Goal: Information Seeking & Learning: Learn about a topic

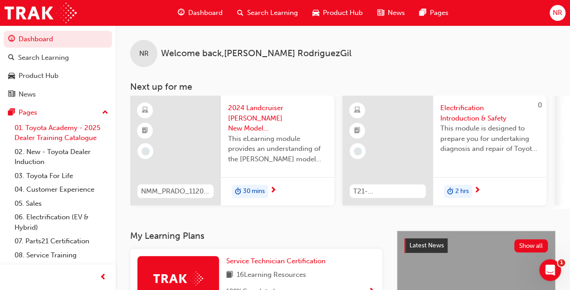
click at [64, 129] on link "01. Toyota Academy - 2025 Dealer Training Catalogue" at bounding box center [61, 133] width 101 height 24
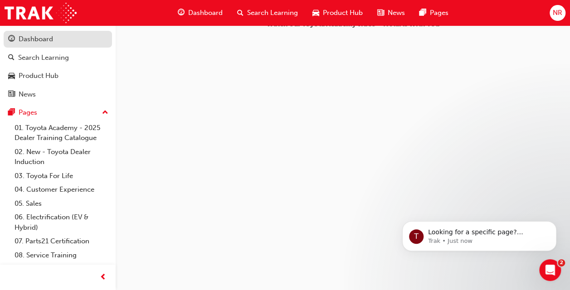
click at [54, 34] on div "Dashboard" at bounding box center [57, 39] width 99 height 11
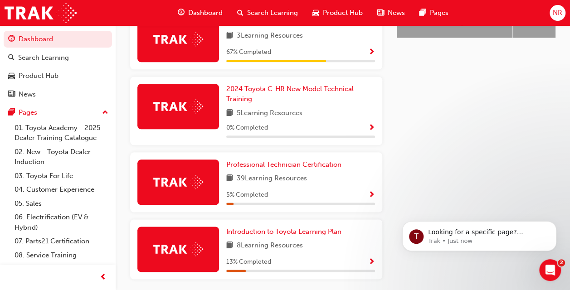
scroll to position [461, 0]
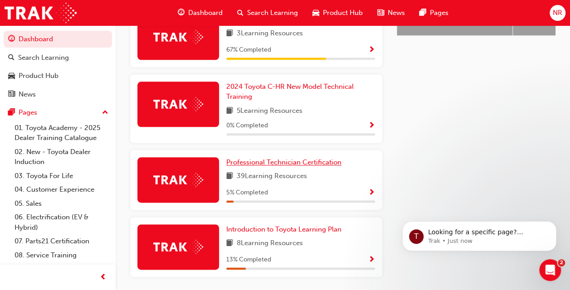
click at [265, 158] on span "Professional Technician Certification" at bounding box center [283, 162] width 115 height 8
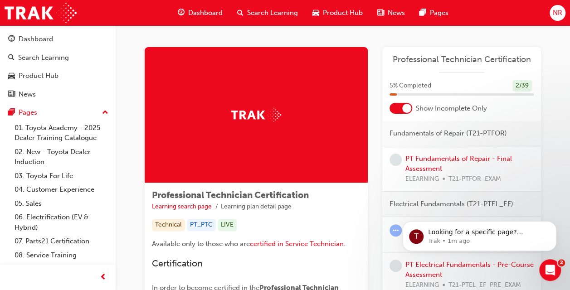
click at [259, 111] on img at bounding box center [256, 115] width 50 height 14
click at [279, 114] on img at bounding box center [256, 115] width 50 height 14
drag, startPoint x: 279, startPoint y: 114, endPoint x: 246, endPoint y: 119, distance: 33.5
click at [246, 119] on img at bounding box center [256, 115] width 50 height 14
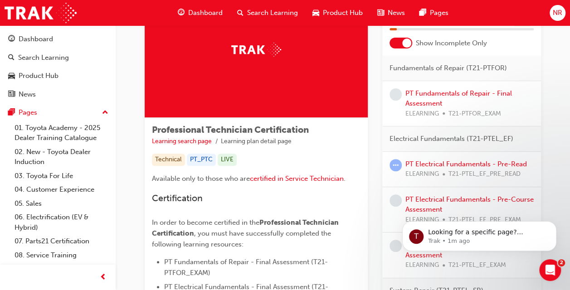
scroll to position [64, 0]
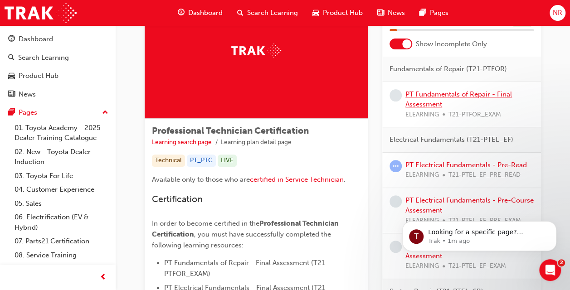
click at [447, 95] on link "PT Fundamentals of Repair - Final Assessment" at bounding box center [459, 99] width 107 height 19
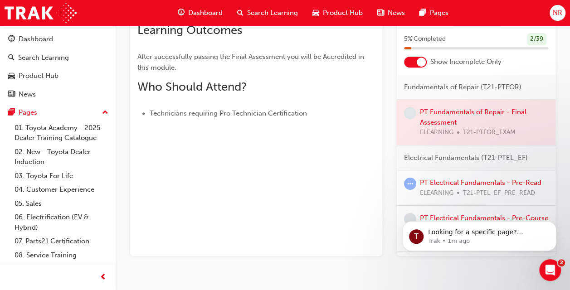
scroll to position [181, 0]
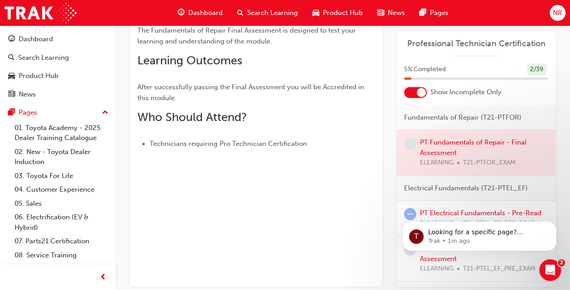
click at [375, 194] on div "You've met the eligibility requirements for this learning resource. Show detail…" at bounding box center [256, 117] width 252 height 339
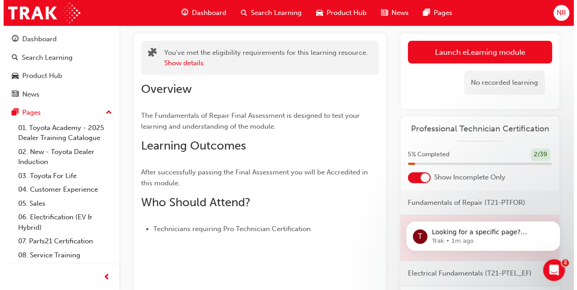
scroll to position [0, 0]
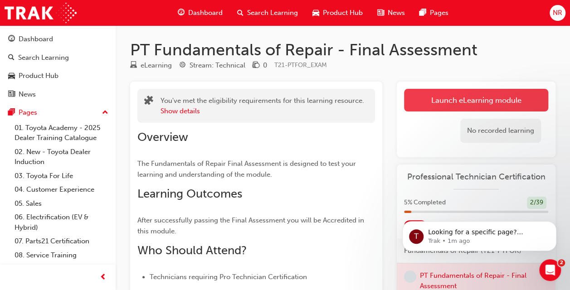
click at [474, 99] on link "Launch eLearning module" at bounding box center [476, 100] width 144 height 23
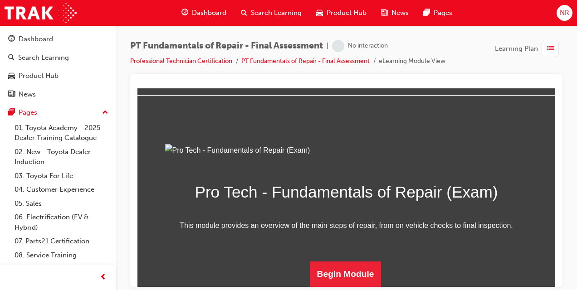
scroll to position [129, 0]
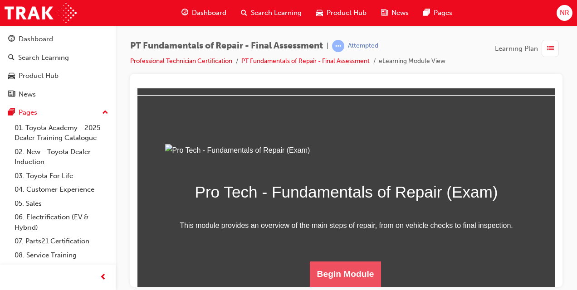
click at [355, 269] on button "Begin Module" at bounding box center [346, 273] width 72 height 25
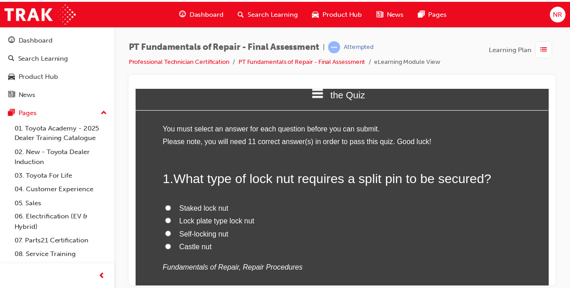
scroll to position [0, 0]
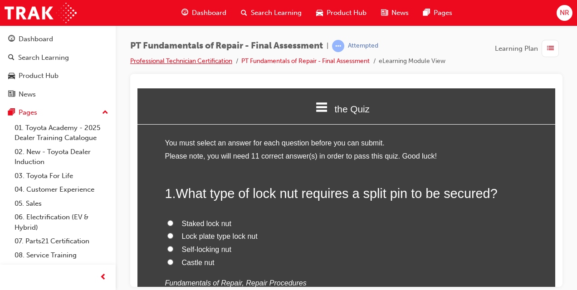
click at [216, 59] on link "Professional Technician Certification" at bounding box center [181, 61] width 102 height 8
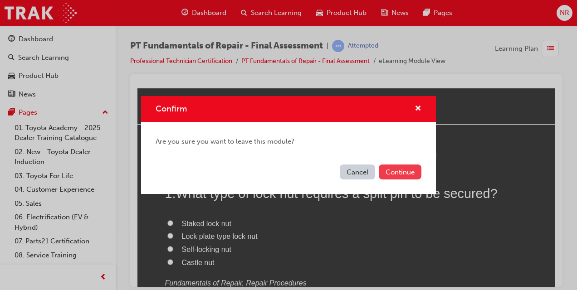
click at [389, 171] on button "Continue" at bounding box center [400, 172] width 43 height 15
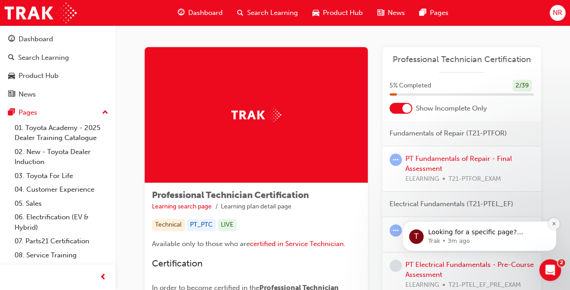
click at [555, 223] on icon "Dismiss notification" at bounding box center [553, 223] width 3 height 3
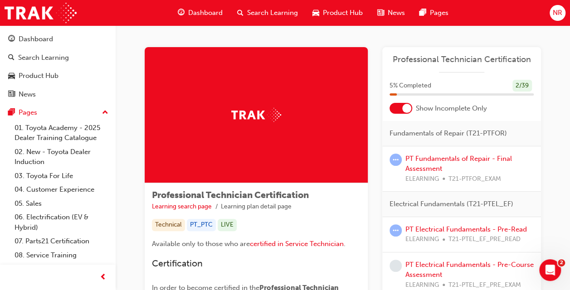
click at [393, 159] on span "learningRecordVerb_ATTEMPT-icon" at bounding box center [396, 160] width 12 height 12
click at [413, 158] on link "PT Fundamentals of Repair - Final Assessment" at bounding box center [459, 164] width 107 height 19
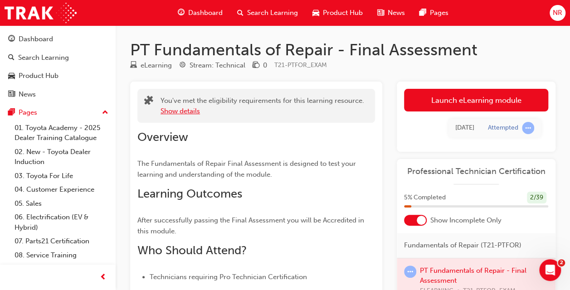
click at [192, 108] on button "Show details" at bounding box center [180, 111] width 39 height 10
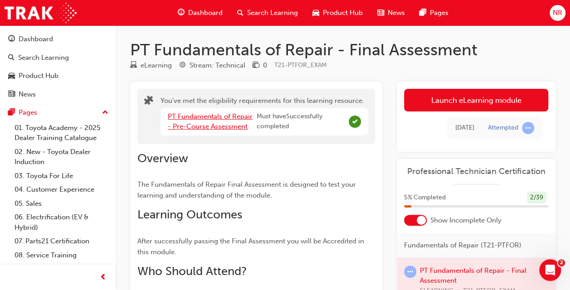
click at [224, 116] on link "PT Fundamentals of Repair - Pre-Course Assessment" at bounding box center [210, 122] width 85 height 19
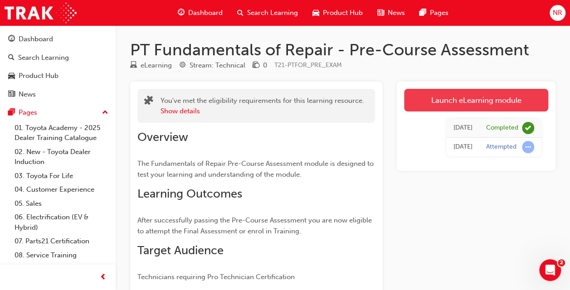
click at [487, 102] on link "Launch eLearning module" at bounding box center [476, 100] width 144 height 23
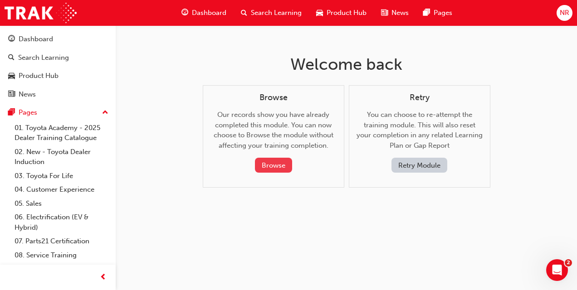
click at [271, 162] on button "Browse" at bounding box center [273, 165] width 37 height 15
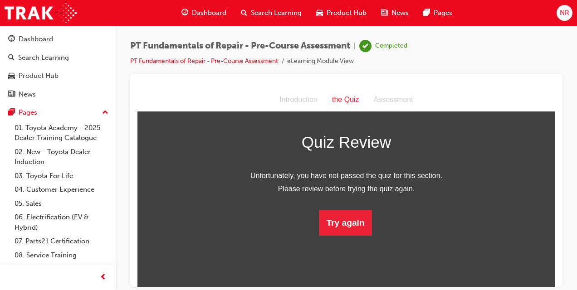
click at [306, 99] on div "Introduction" at bounding box center [298, 99] width 53 height 13
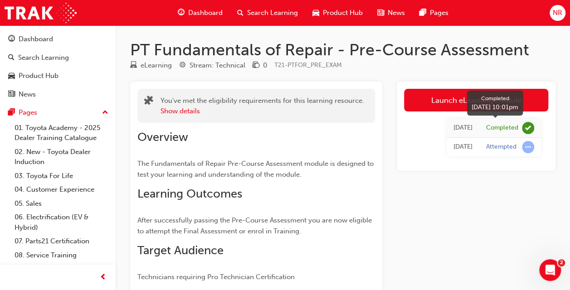
click at [529, 128] on span "learningRecordVerb_COMPLETE-icon" at bounding box center [528, 128] width 12 height 12
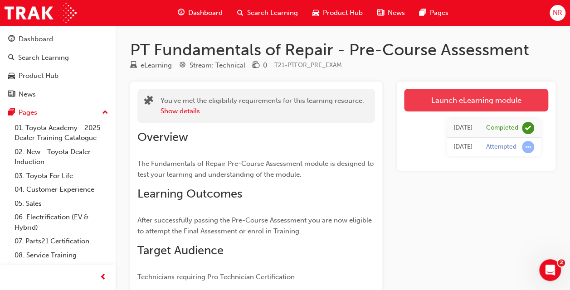
drag, startPoint x: 448, startPoint y: 128, endPoint x: 484, endPoint y: 97, distance: 47.0
drag, startPoint x: 484, startPoint y: 97, endPoint x: 446, endPoint y: 100, distance: 37.8
click at [446, 100] on link "Launch eLearning module" at bounding box center [476, 100] width 144 height 23
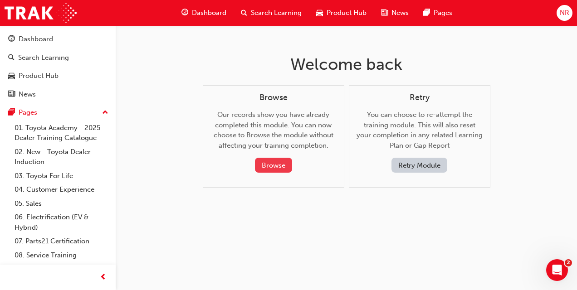
click at [270, 166] on button "Browse" at bounding box center [273, 165] width 37 height 15
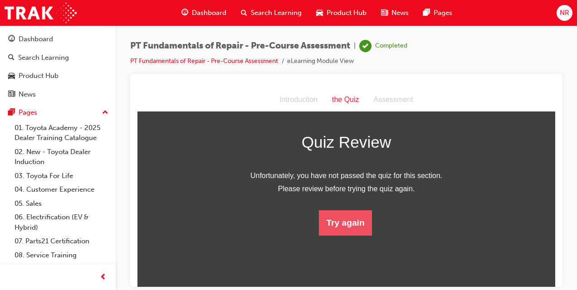
click at [342, 222] on button "Try again" at bounding box center [345, 222] width 53 height 25
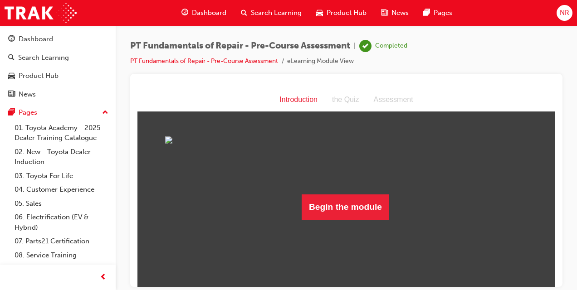
scroll to position [38, 0]
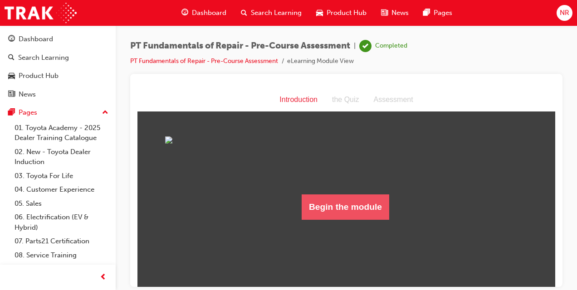
click at [348, 220] on button "Begin the module" at bounding box center [346, 206] width 88 height 25
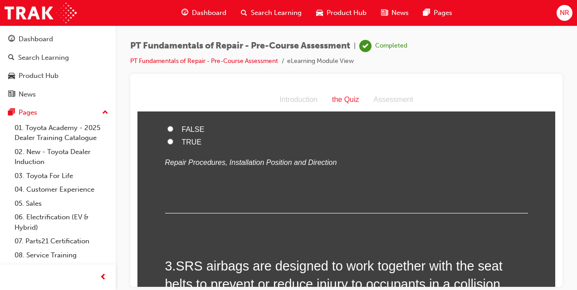
scroll to position [0, 0]
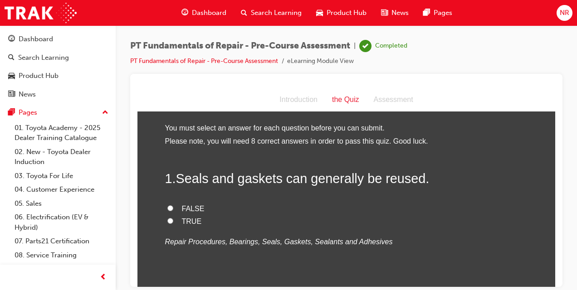
click at [167, 206] on input "FALSE" at bounding box center [170, 208] width 6 height 6
radio input "true"
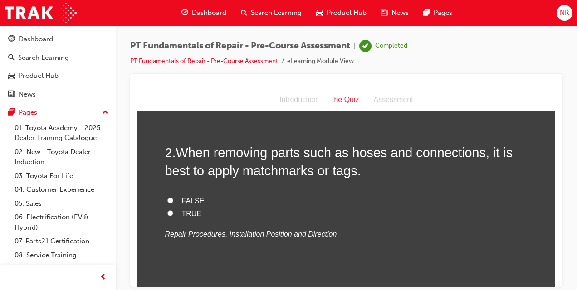
scroll to position [195, 0]
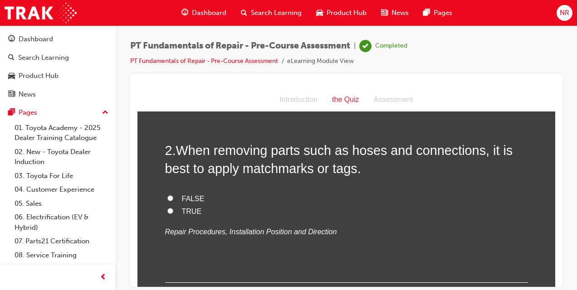
click at [167, 208] on input "TRUE" at bounding box center [170, 211] width 6 height 6
radio input "true"
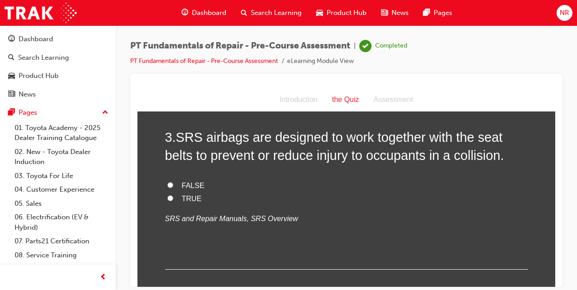
scroll to position [394, 0]
click at [167, 195] on input "TRUE" at bounding box center [170, 198] width 6 height 6
radio input "true"
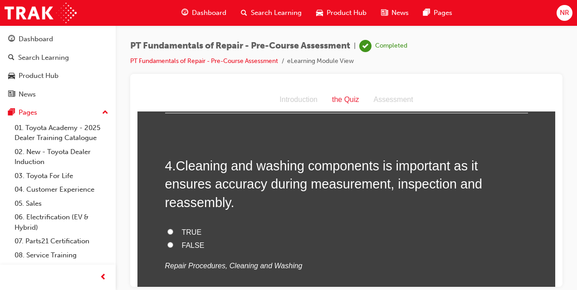
scroll to position [580, 0]
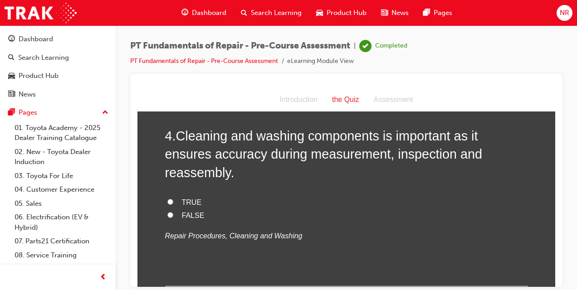
click at [167, 199] on input "TRUE" at bounding box center [170, 202] width 6 height 6
radio input "true"
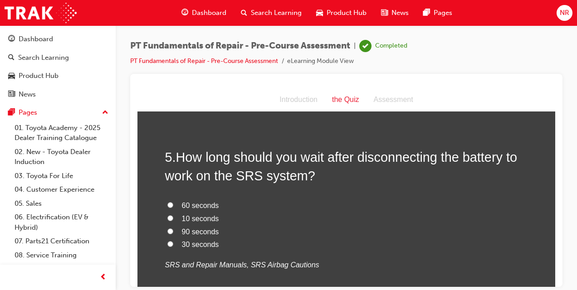
scroll to position [761, 0]
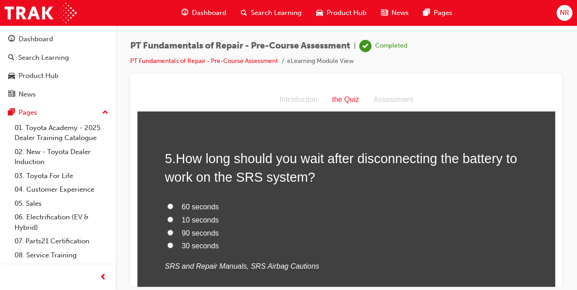
click at [167, 230] on input "90 seconds" at bounding box center [170, 233] width 6 height 6
radio input "true"
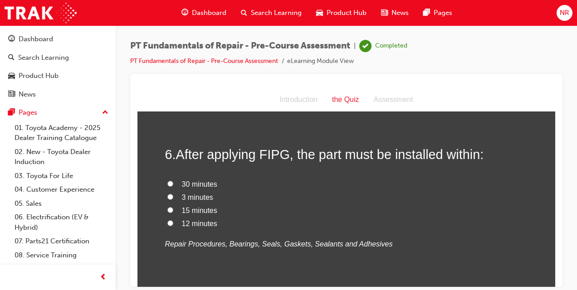
scroll to position [977, 0]
click at [169, 193] on input "3 minutes" at bounding box center [170, 196] width 6 height 6
radio input "true"
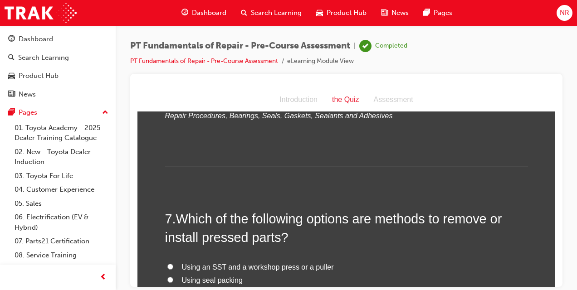
scroll to position [1152, 0]
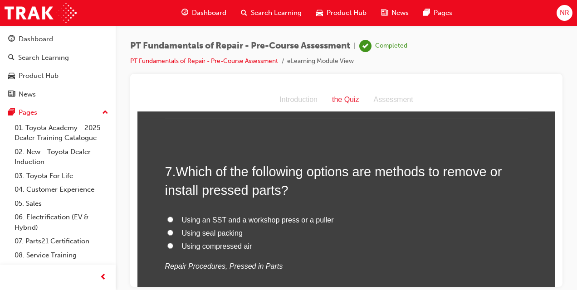
click at [167, 216] on input "Using an SST and a workshop press or a puller" at bounding box center [170, 219] width 6 height 6
radio input "true"
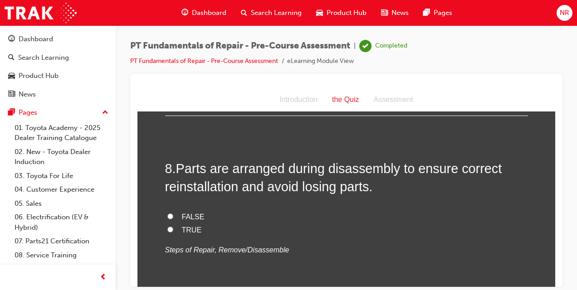
scroll to position [1354, 0]
drag, startPoint x: 165, startPoint y: 206, endPoint x: 339, endPoint y: 222, distance: 174.5
click at [339, 222] on div "FALSE TRUE Steps of Repair, Remove/Disassemble" at bounding box center [346, 233] width 363 height 46
click at [167, 226] on input "TRUE" at bounding box center [170, 229] width 6 height 6
radio input "true"
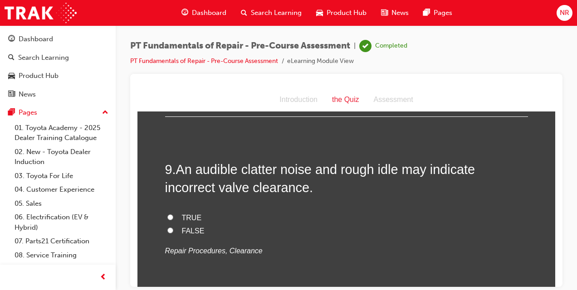
scroll to position [1539, 0]
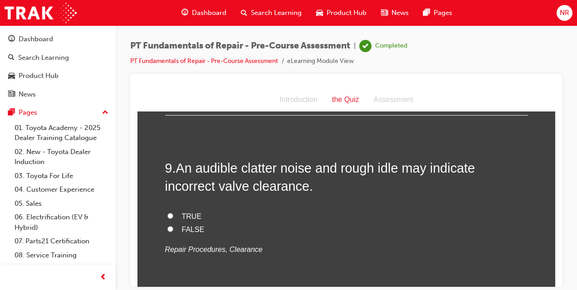
click at [166, 210] on label "TRUE" at bounding box center [346, 216] width 363 height 13
click at [167, 213] on input "TRUE" at bounding box center [170, 216] width 6 height 6
radio input "true"
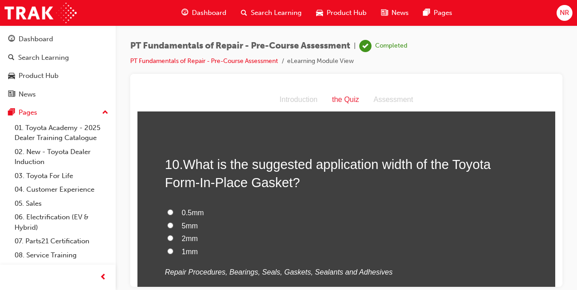
scroll to position [1728, 0]
click at [167, 235] on input "2mm" at bounding box center [170, 238] width 6 height 6
radio input "true"
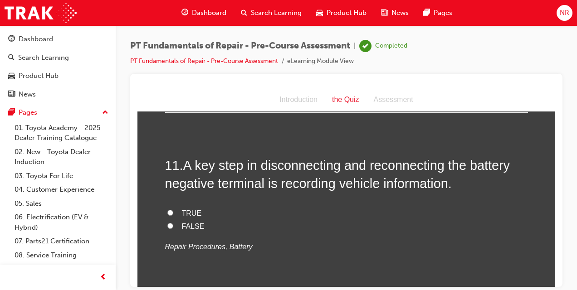
scroll to position [1939, 0]
click at [167, 209] on input "TRUE" at bounding box center [170, 212] width 6 height 6
radio input "true"
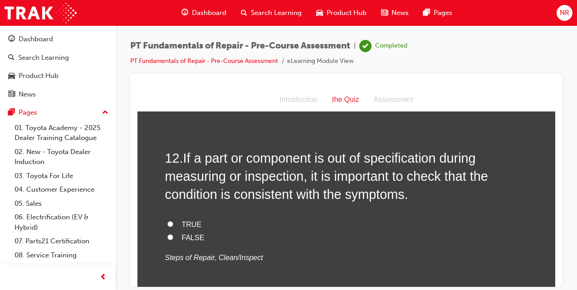
scroll to position [2132, 0]
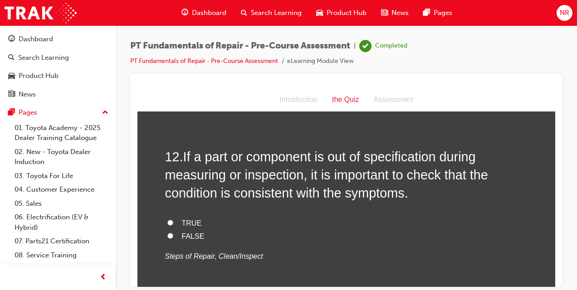
click at [167, 233] on input "FALSE" at bounding box center [170, 236] width 6 height 6
radio input "true"
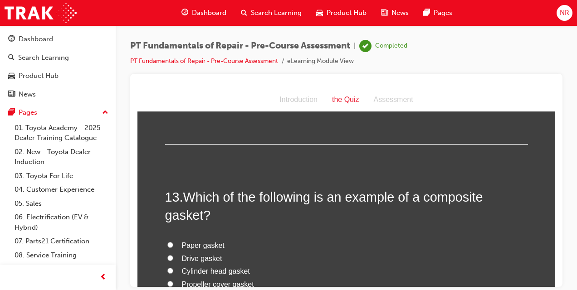
scroll to position [2319, 0]
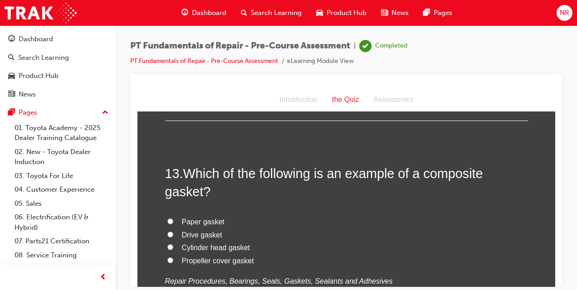
click at [170, 241] on label "Cylinder head gasket" at bounding box center [346, 247] width 363 height 13
click at [170, 244] on input "Cylinder head gasket" at bounding box center [170, 247] width 6 height 6
radio input "true"
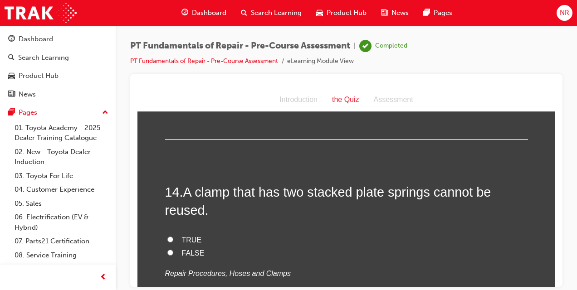
scroll to position [2512, 0]
click at [167, 236] on input "TRUE" at bounding box center [170, 239] width 6 height 6
radio input "true"
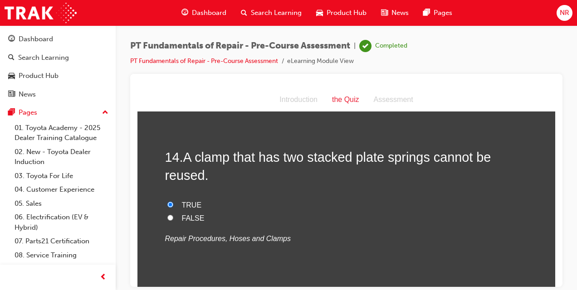
scroll to position [2546, 0]
drag, startPoint x: 166, startPoint y: 197, endPoint x: 344, endPoint y: 196, distance: 178.4
click at [344, 212] on label "FALSE" at bounding box center [346, 218] width 363 height 13
click at [173, 215] on input "FALSE" at bounding box center [170, 218] width 6 height 6
radio input "true"
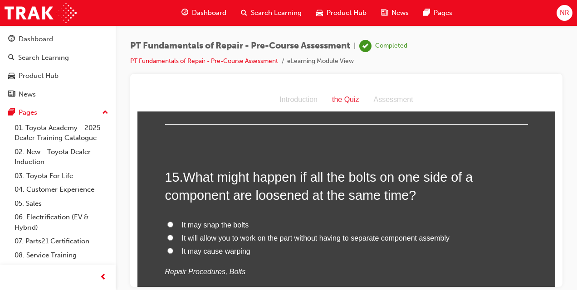
scroll to position [2712, 0]
click at [513, 239] on div "It may snap the bolts It will allow you to work on the part without having to s…" at bounding box center [346, 247] width 363 height 59
click at [167, 247] on input "It may cause warping" at bounding box center [170, 250] width 6 height 6
radio input "true"
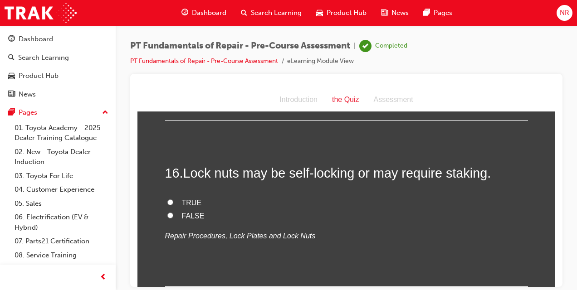
scroll to position [2916, 0]
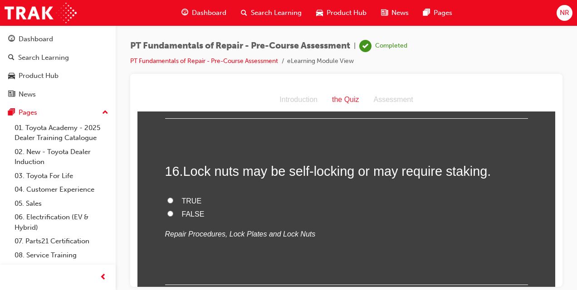
click at [167, 211] on input "FALSE" at bounding box center [170, 214] width 6 height 6
radio input "true"
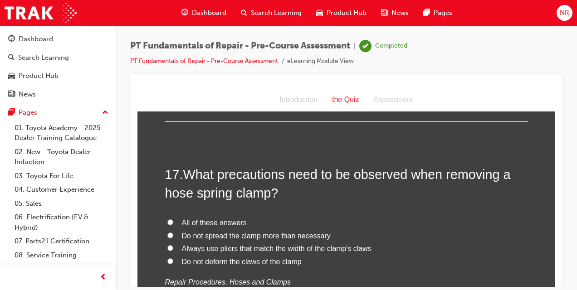
scroll to position [3082, 0]
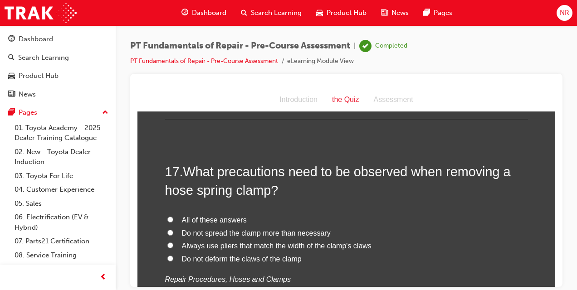
click at [167, 216] on input "All of these answers" at bounding box center [170, 219] width 6 height 6
radio input "true"
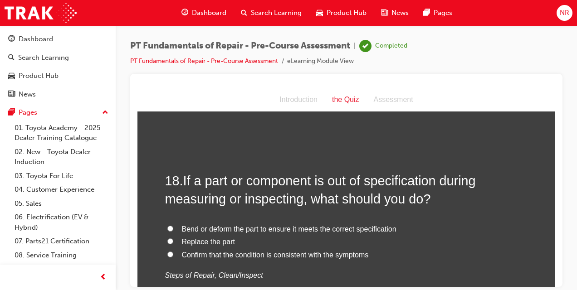
scroll to position [3285, 0]
click at [167, 235] on label "Replace the part" at bounding box center [346, 241] width 363 height 13
click at [167, 238] on input "Replace the part" at bounding box center [170, 241] width 6 height 6
radio input "true"
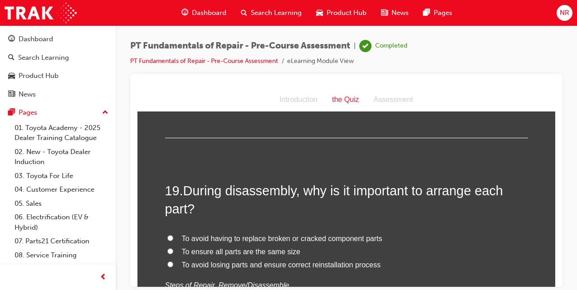
scroll to position [3473, 0]
click at [166, 258] on label "To avoid losing parts and ensure correct reinstallation process" at bounding box center [346, 264] width 363 height 13
click at [167, 261] on input "To avoid losing parts and ensure correct reinstallation process" at bounding box center [170, 264] width 6 height 6
radio input "true"
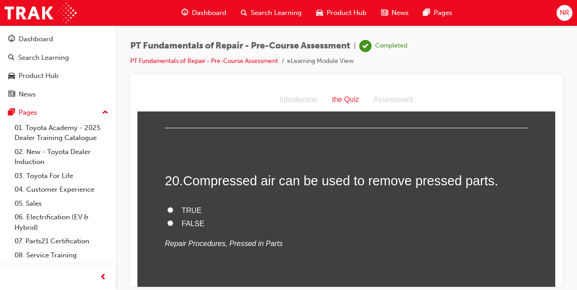
scroll to position [3681, 0]
click at [167, 220] on input "FALSE" at bounding box center [170, 223] width 6 height 6
radio input "true"
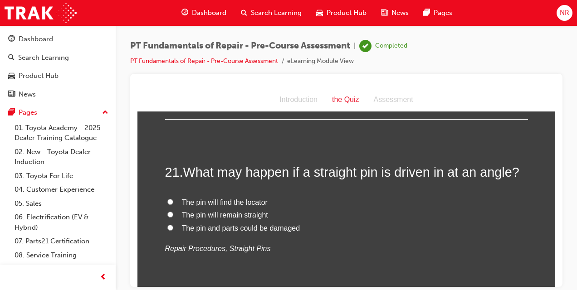
scroll to position [3863, 0]
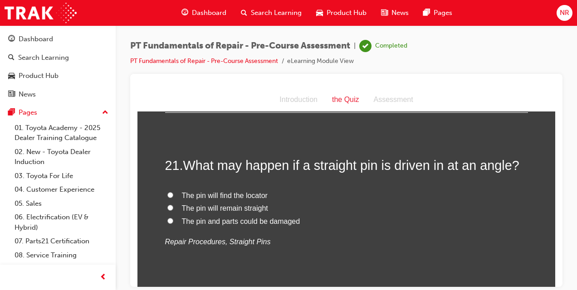
click at [167, 218] on input "The pin and parts could be damaged" at bounding box center [170, 221] width 6 height 6
radio input "true"
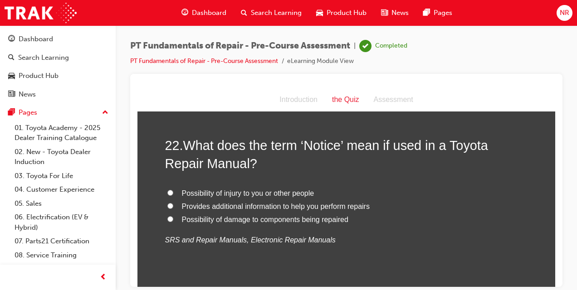
scroll to position [4063, 0]
click at [167, 202] on input "Provides additional information to help you perform repairs" at bounding box center [170, 205] width 6 height 6
radio input "true"
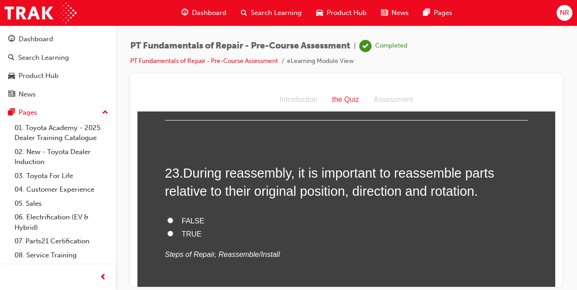
scroll to position [4235, 0]
click at [167, 230] on input "TRUE" at bounding box center [170, 233] width 6 height 6
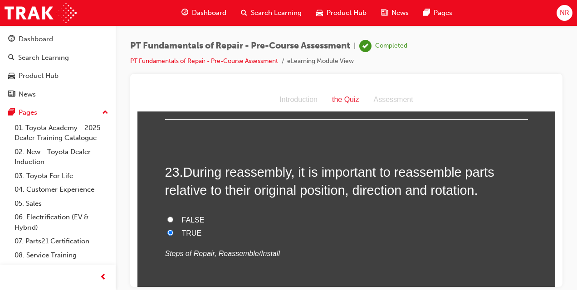
radio input "true"
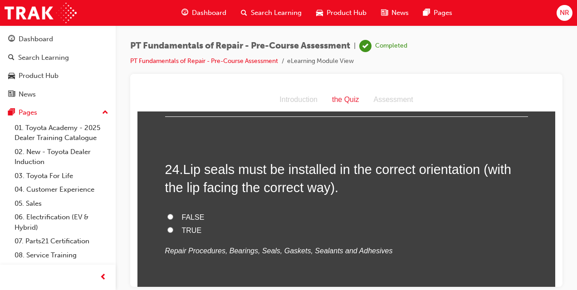
scroll to position [4421, 0]
drag, startPoint x: 167, startPoint y: 208, endPoint x: 294, endPoint y: 236, distance: 130.0
click at [294, 236] on div "FALSE TRUE Repair Procedures, Bearings, Seals, Gaskets, Sealants and Adhesives" at bounding box center [346, 235] width 363 height 46
click at [167, 228] on input "TRUE" at bounding box center [170, 231] width 6 height 6
radio input "true"
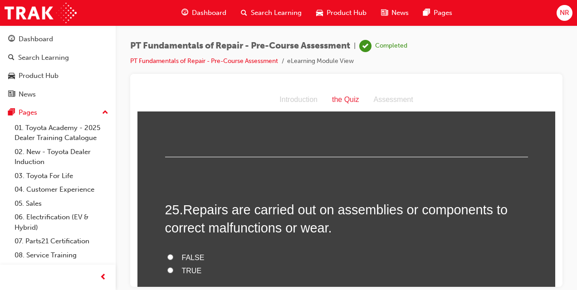
scroll to position [4569, 0]
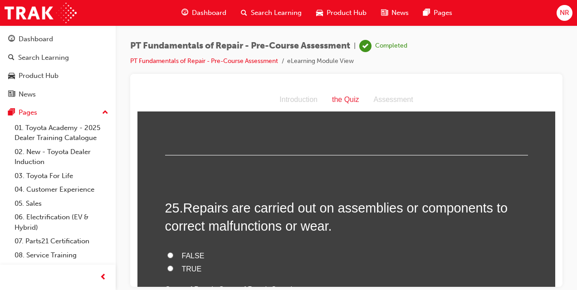
click at [167, 265] on input "TRUE" at bounding box center [170, 268] width 6 height 6
radio input "true"
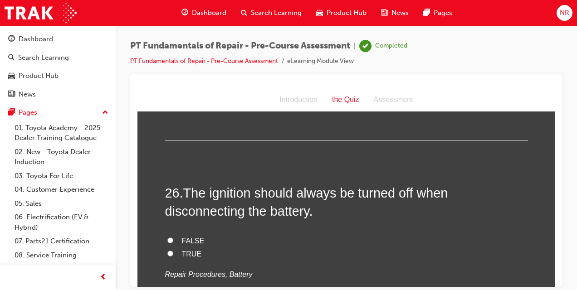
scroll to position [4770, 0]
click at [168, 250] on input "TRUE" at bounding box center [170, 253] width 6 height 6
radio input "true"
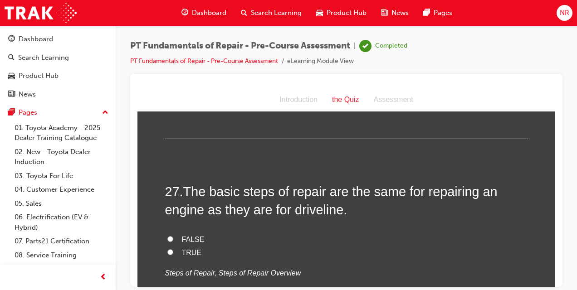
scroll to position [4956, 0]
click at [167, 249] on input "TRUE" at bounding box center [170, 252] width 6 height 6
radio input "true"
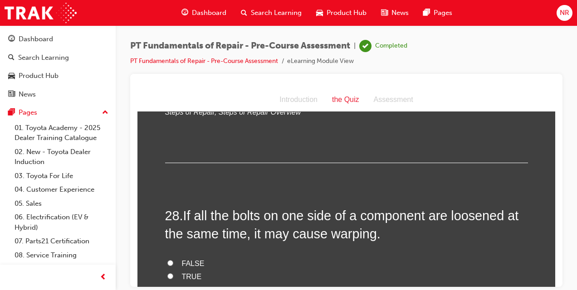
scroll to position [5119, 0]
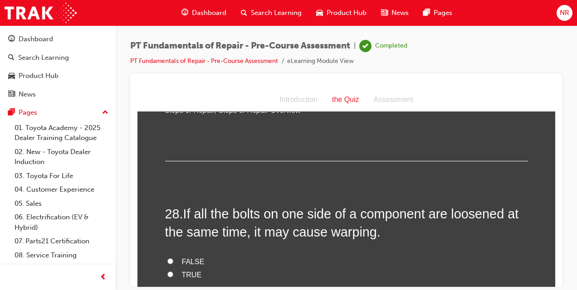
click at [167, 271] on input "TRUE" at bounding box center [170, 274] width 6 height 6
radio input "true"
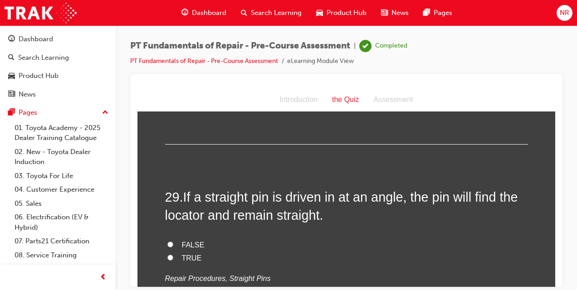
scroll to position [5322, 0]
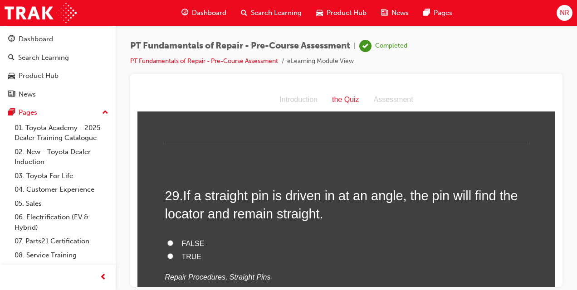
click at [167, 240] on input "FALSE" at bounding box center [170, 243] width 6 height 6
radio input "true"
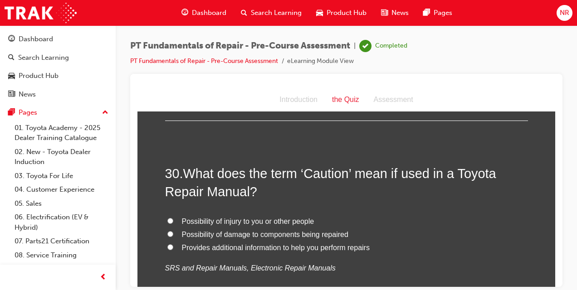
scroll to position [5531, 0]
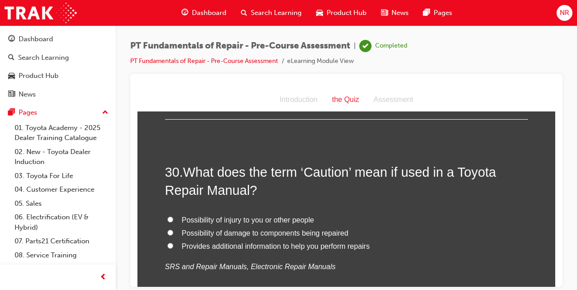
click at [168, 216] on input "Possibility of injury to you or other people" at bounding box center [170, 219] width 6 height 6
radio input "true"
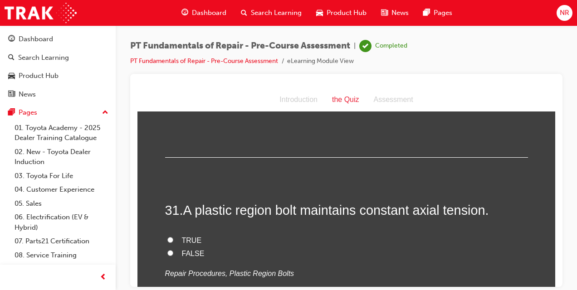
scroll to position [5703, 0]
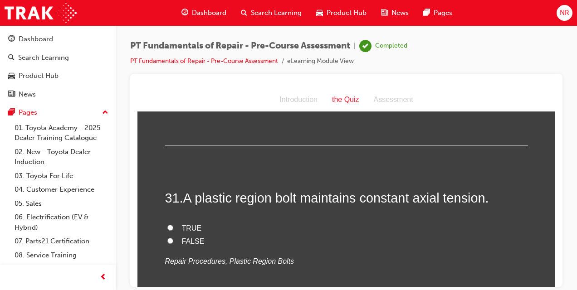
click at [167, 238] on input "FALSE" at bounding box center [170, 241] width 6 height 6
radio input "true"
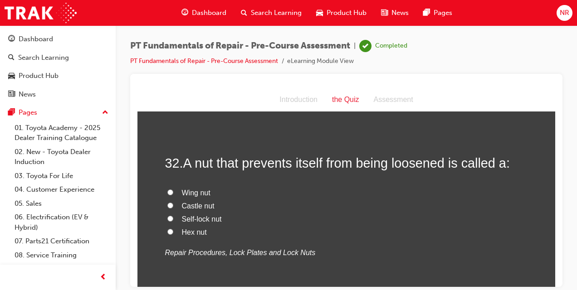
scroll to position [5908, 0]
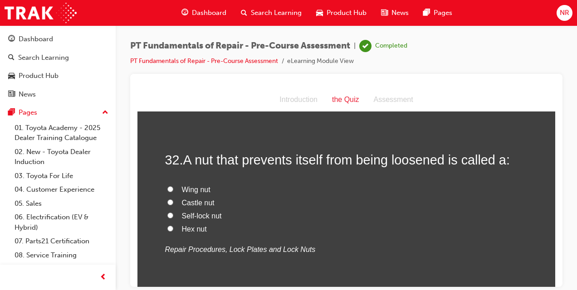
click at [167, 212] on input "Self-lock nut" at bounding box center [170, 215] width 6 height 6
radio input "true"
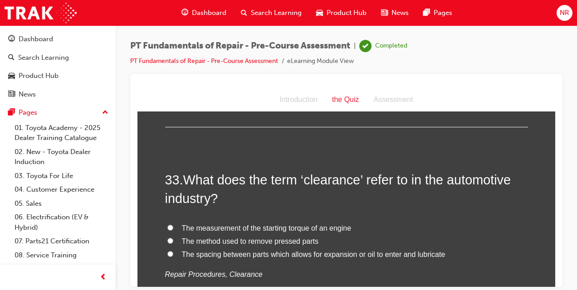
scroll to position [6083, 0]
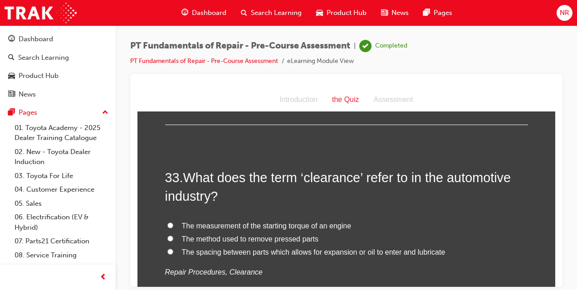
click at [167, 249] on input "The spacing between parts which allows for expansion or oil to enter and lubric…" at bounding box center [170, 252] width 6 height 6
radio input "true"
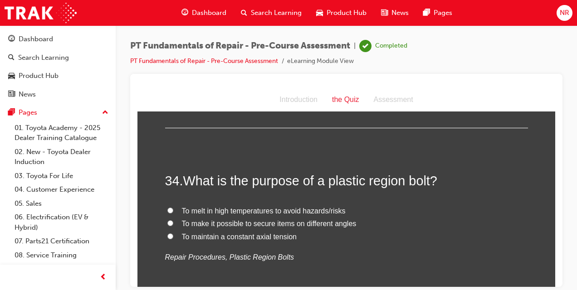
scroll to position [6278, 0]
click at [380, 251] on p "Repair Procedures, Plastic Region Bolts" at bounding box center [346, 257] width 363 height 13
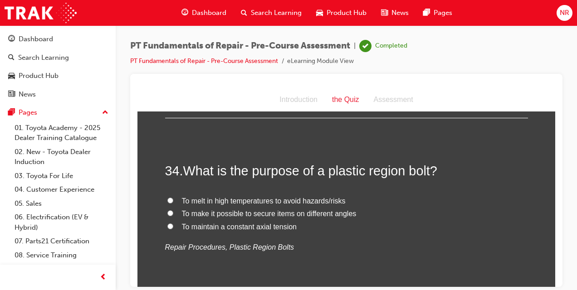
scroll to position [6288, 0]
click at [167, 223] on input "To maintain a constant axial tension" at bounding box center [170, 226] width 6 height 6
radio input "true"
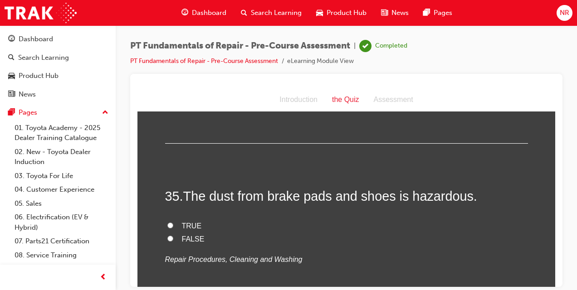
scroll to position [6444, 0]
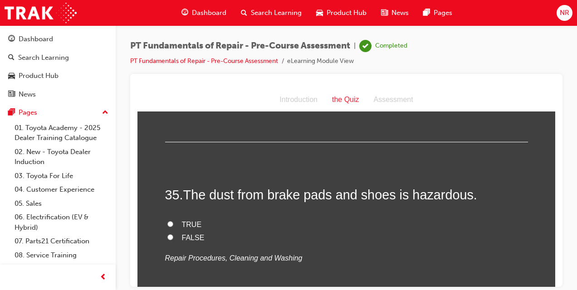
click at [167, 221] on input "TRUE" at bounding box center [170, 224] width 6 height 6
radio input "true"
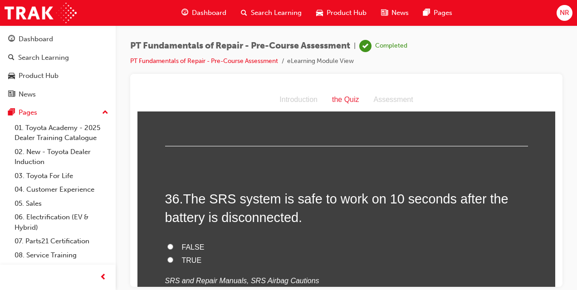
scroll to position [6608, 0]
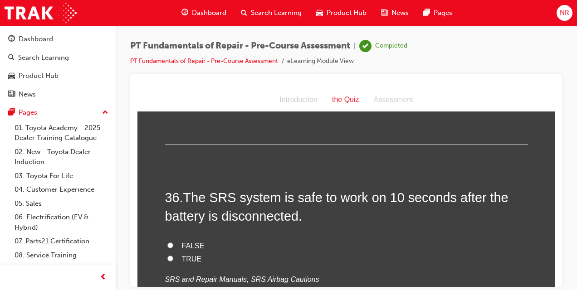
click at [167, 242] on input "FALSE" at bounding box center [170, 245] width 6 height 6
radio input "true"
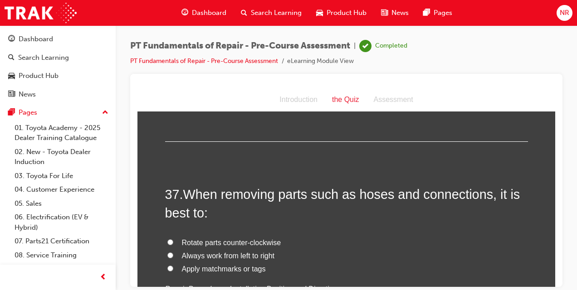
scroll to position [6799, 0]
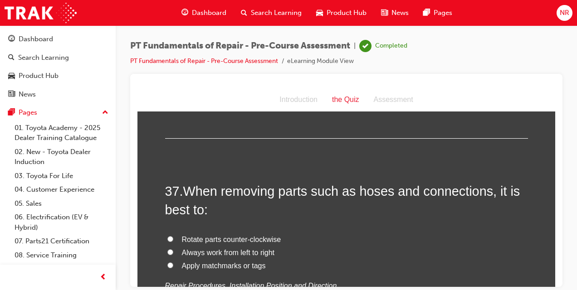
click at [167, 262] on input "Apply matchmarks or tags" at bounding box center [170, 265] width 6 height 6
radio input "true"
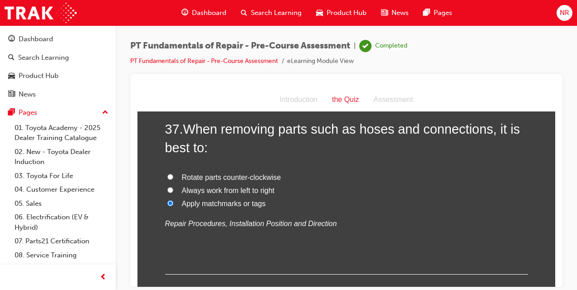
scroll to position [6895, 0]
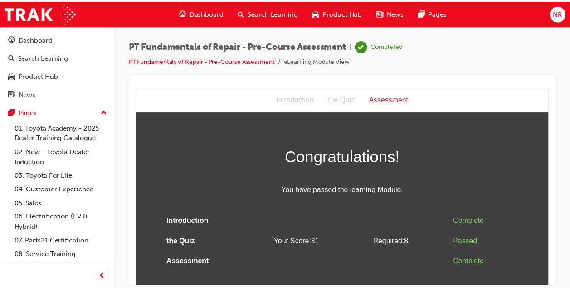
scroll to position [0, 0]
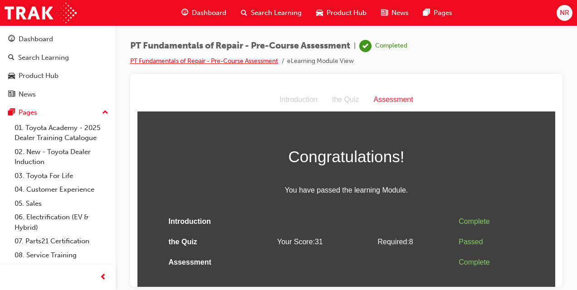
click at [231, 59] on link "PT Fundamentals of Repair - Pre-Course Assessment" at bounding box center [204, 61] width 148 height 8
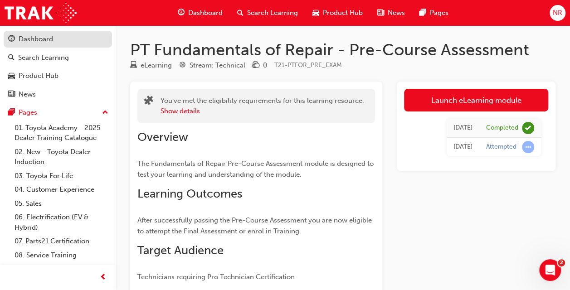
click at [39, 35] on div "Dashboard" at bounding box center [36, 39] width 34 height 10
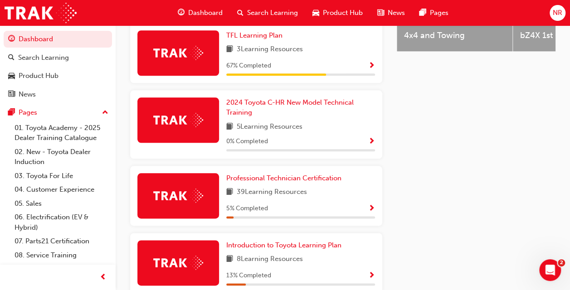
scroll to position [486, 0]
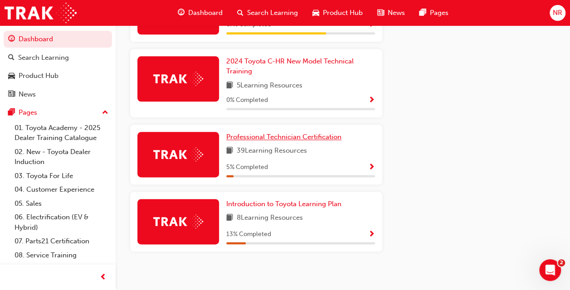
click at [285, 133] on span "Professional Technician Certification" at bounding box center [283, 137] width 115 height 8
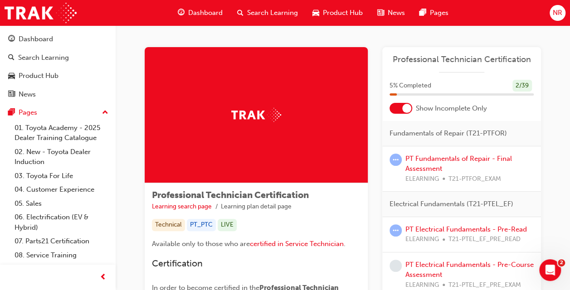
click at [405, 109] on div at bounding box center [407, 108] width 9 height 9
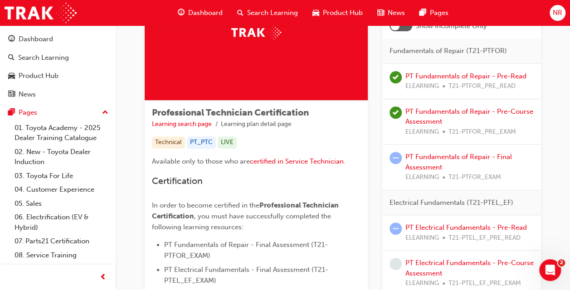
scroll to position [83, 0]
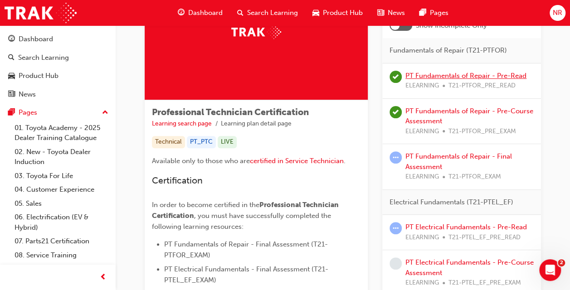
click at [481, 75] on link "PT Fundamentals of Repair - Pre-Read" at bounding box center [466, 76] width 121 height 8
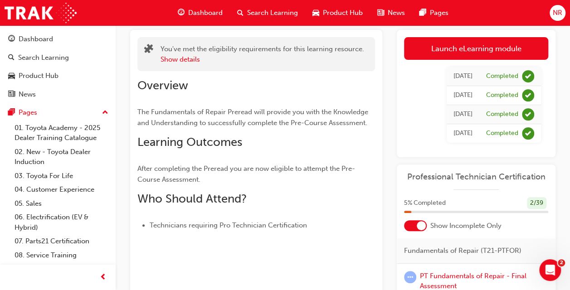
scroll to position [50, 0]
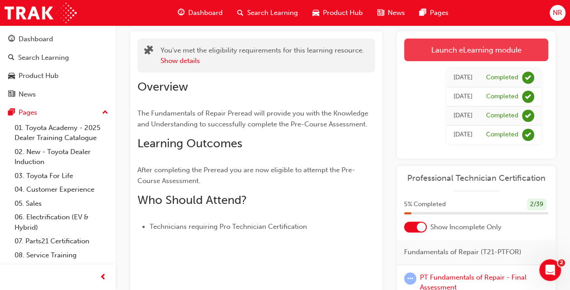
click at [447, 53] on link "Launch eLearning module" at bounding box center [476, 50] width 144 height 23
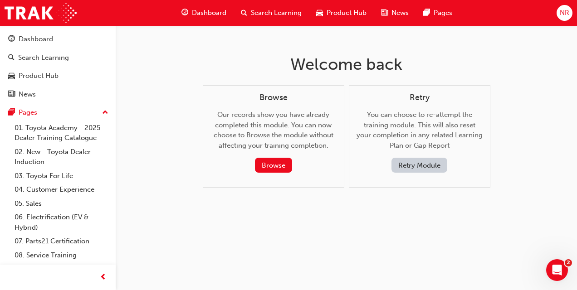
click at [194, 11] on span "Dashboard" at bounding box center [209, 13] width 34 height 10
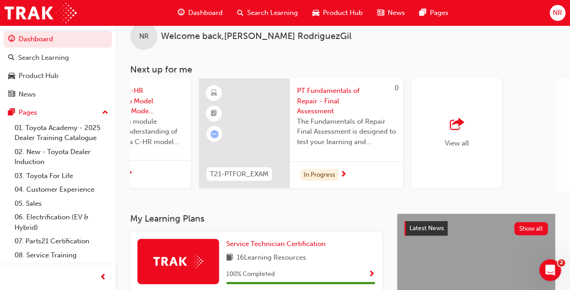
scroll to position [0, 833]
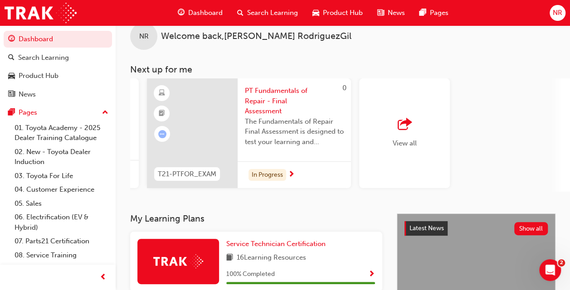
click at [414, 134] on div "View all" at bounding box center [405, 133] width 24 height 30
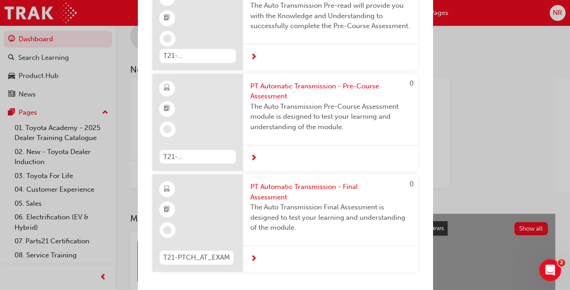
scroll to position [6767, 0]
click at [505, 79] on div "Next up for me NMM_PRADO_112024_MODULE_1 2024 Landcruiser [PERSON_NAME] New Mod…" at bounding box center [285, 145] width 570 height 290
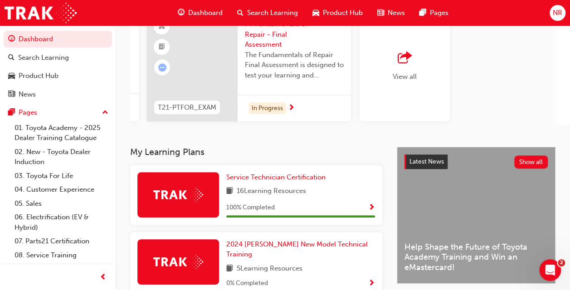
scroll to position [0, 0]
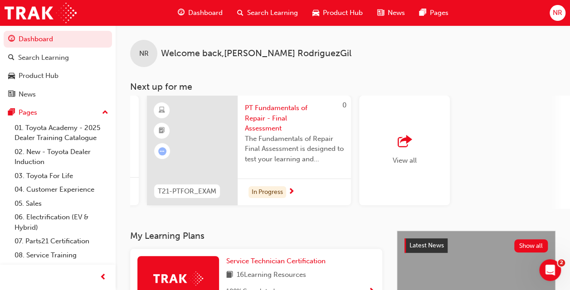
click at [549, 75] on div "NR Welcome back , [PERSON_NAME] Next up for me NMM_PRADO_112024_MODULE_1 2024 L…" at bounding box center [343, 117] width 455 height 184
click at [556, 10] on span "NR" at bounding box center [558, 13] width 10 height 10
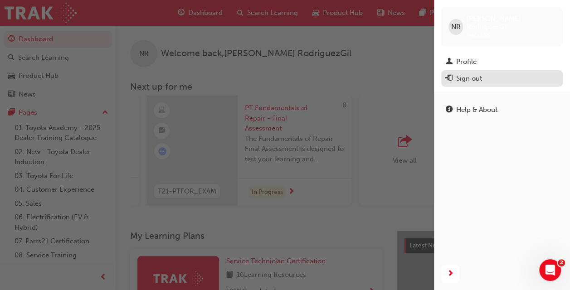
click at [490, 73] on div "Sign out" at bounding box center [502, 78] width 113 height 11
